Goal: Use online tool/utility: Use online tool/utility

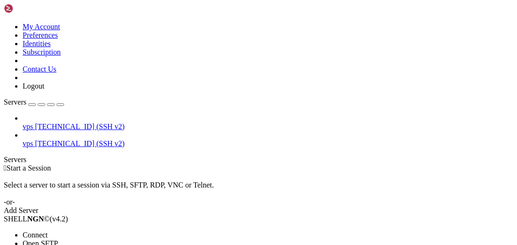
click at [48, 231] on span "Connect" at bounding box center [35, 235] width 25 height 8
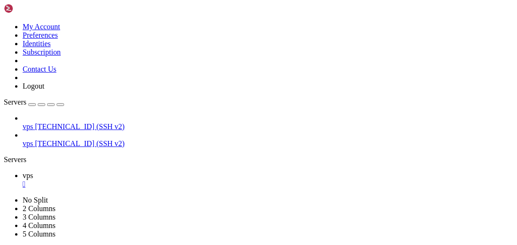
scroll to position [25, 0]
drag, startPoint x: 288, startPoint y: 480, endPoint x: 174, endPoint y: 448, distance: 118.7
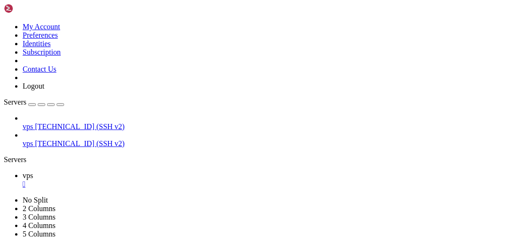
drag, startPoint x: 216, startPoint y: 490, endPoint x: 147, endPoint y: 465, distance: 73.0
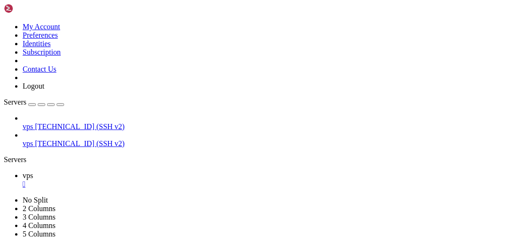
drag, startPoint x: 275, startPoint y: 515, endPoint x: 109, endPoint y: 468, distance: 172.8
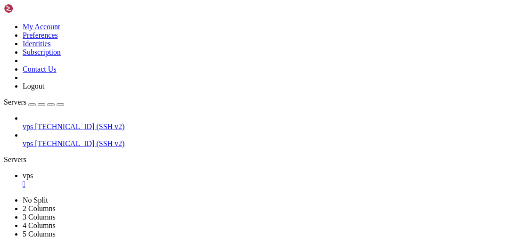
drag, startPoint x: 245, startPoint y: 478, endPoint x: 127, endPoint y: 420, distance: 131.4
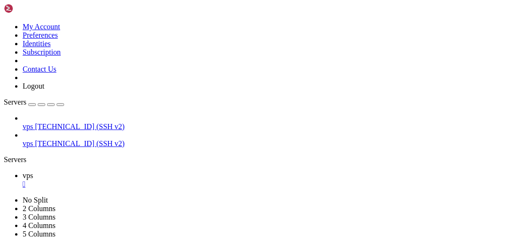
drag, startPoint x: 107, startPoint y: 32, endPoint x: 132, endPoint y: 32, distance: 25.0
click at [60, 105] on icon "button" at bounding box center [60, 105] width 0 height 0
drag, startPoint x: 261, startPoint y: 39, endPoint x: 248, endPoint y: 0, distance: 40.8
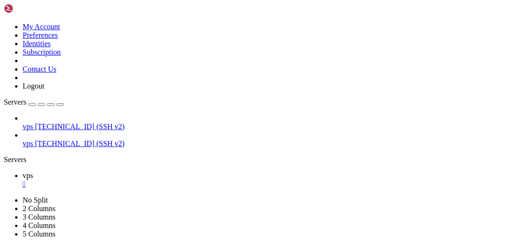
scroll to position [13868, 0]
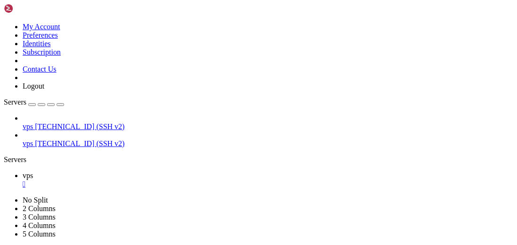
scroll to position [16809, 0]
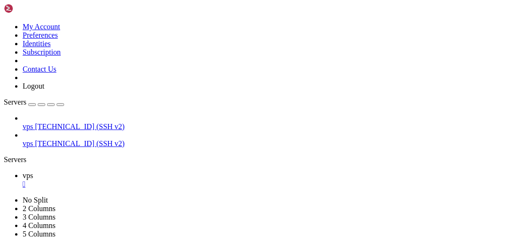
scroll to position [17004, 0]
drag, startPoint x: 289, startPoint y: 521, endPoint x: 188, endPoint y: 479, distance: 108.9
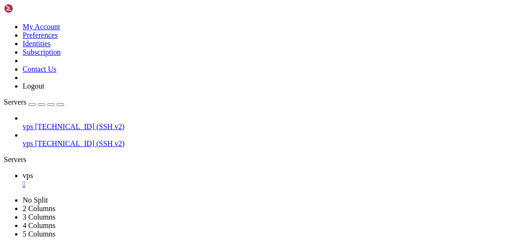
scroll to position [17818, 0]
drag, startPoint x: 269, startPoint y: 510, endPoint x: 155, endPoint y: 497, distance: 114.2
drag, startPoint x: 317, startPoint y: 474, endPoint x: 124, endPoint y: 446, distance: 195.6
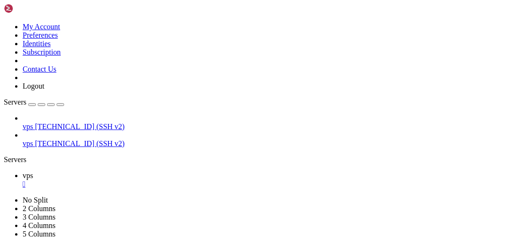
drag, startPoint x: 339, startPoint y: 472, endPoint x: 281, endPoint y: 475, distance: 58.5
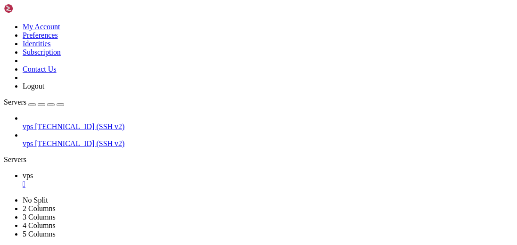
drag, startPoint x: 330, startPoint y: 491, endPoint x: 172, endPoint y: 497, distance: 157.9
drag, startPoint x: 269, startPoint y: 525, endPoint x: 193, endPoint y: 533, distance: 76.2
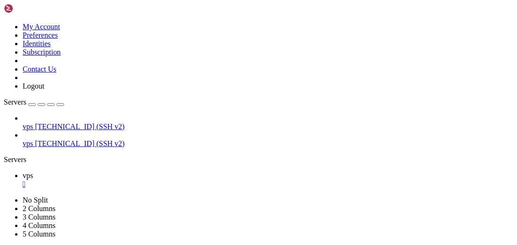
scroll to position [18021, 0]
